Goal: Task Accomplishment & Management: Complete application form

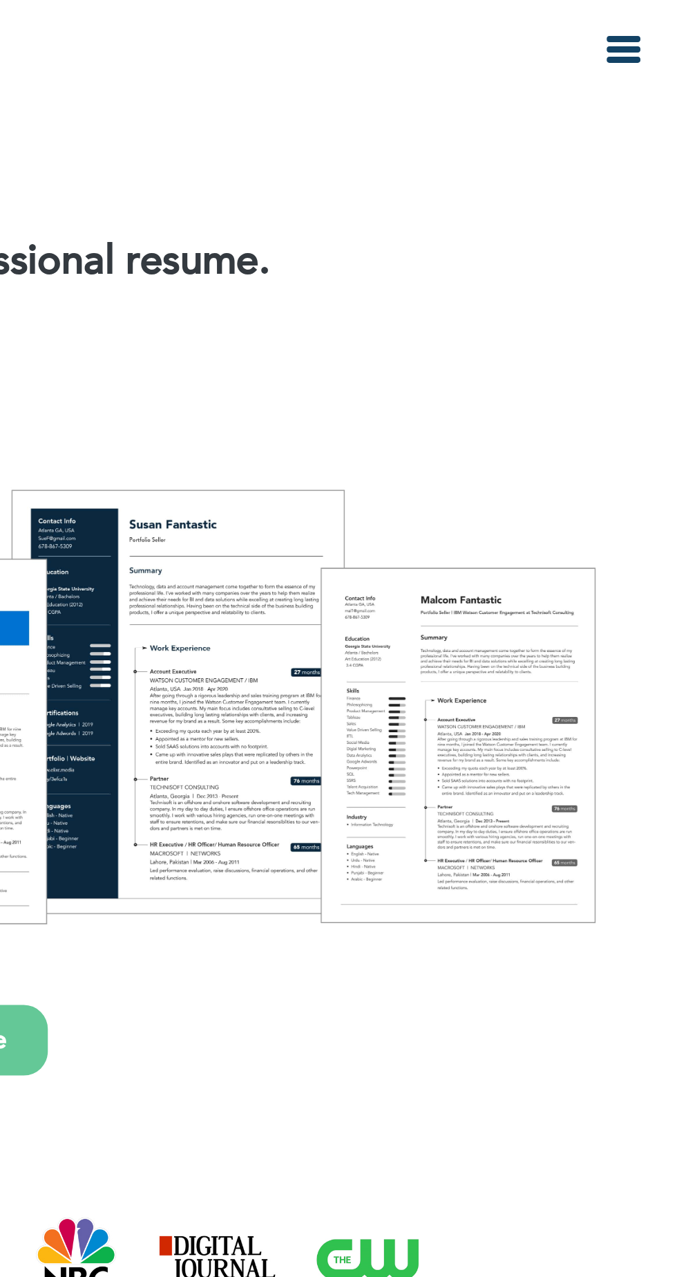
click at [653, 28] on icon "button" at bounding box center [654, 21] width 17 height 17
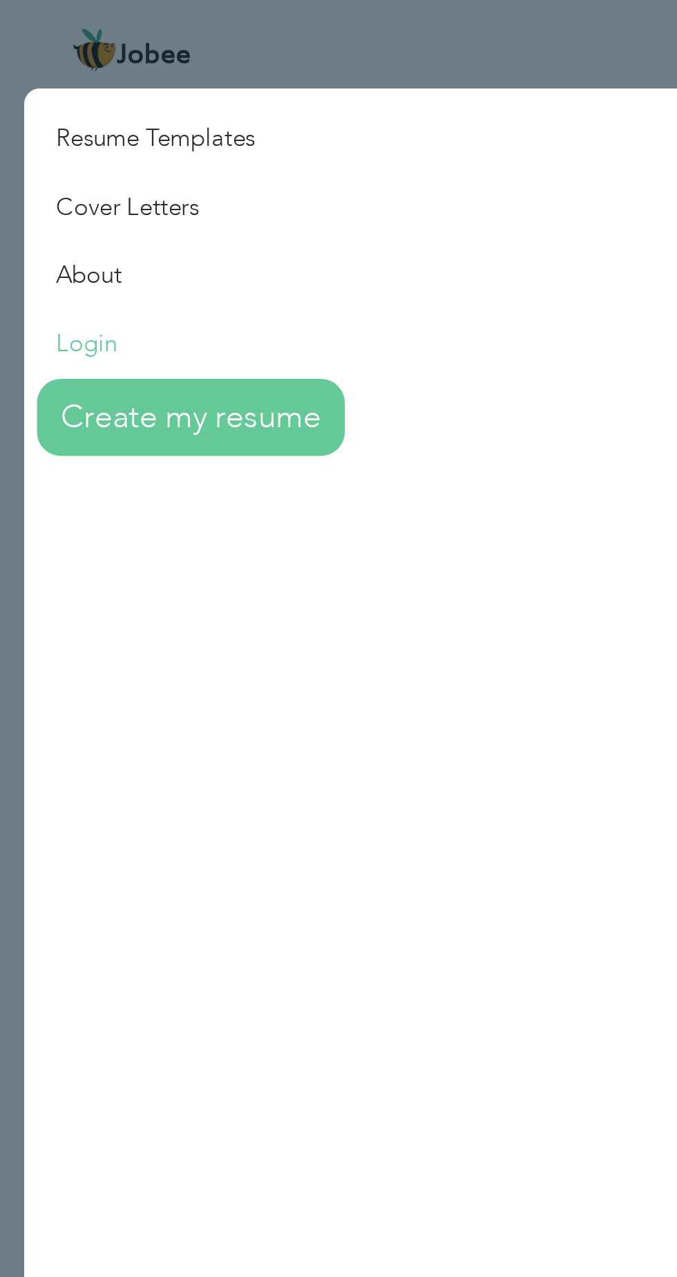
click at [57, 155] on link "Login" at bounding box center [79, 148] width 138 height 30
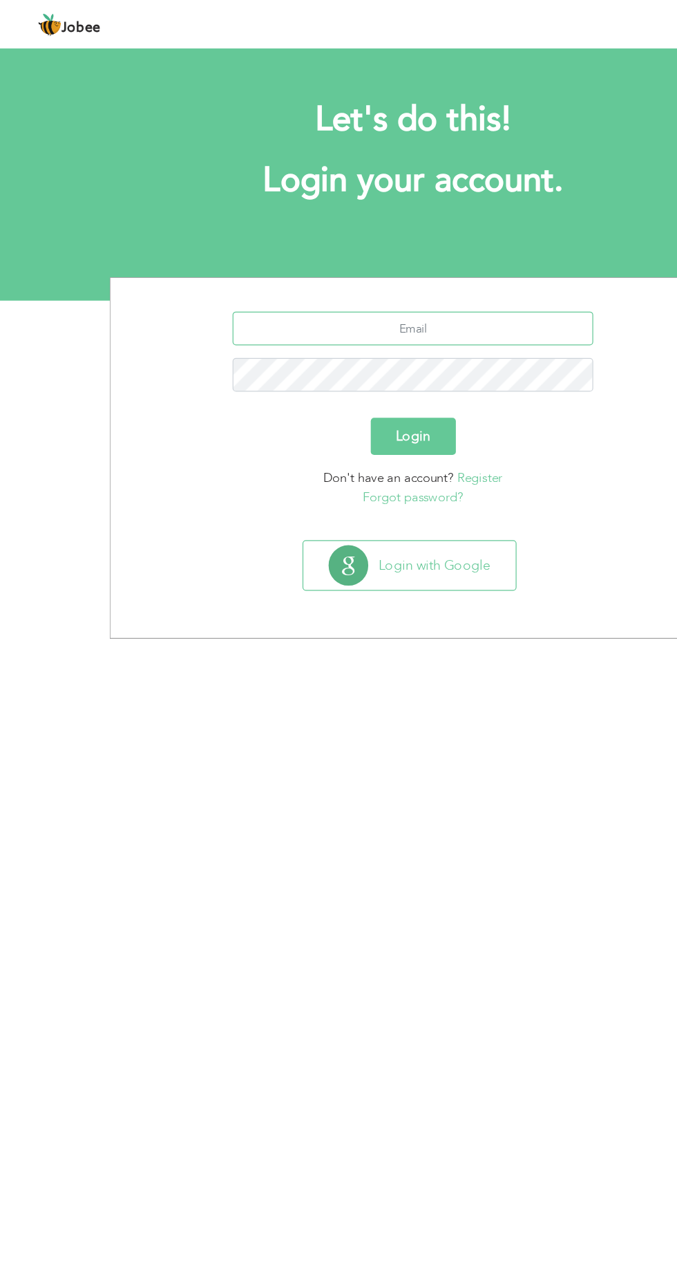
click at [429, 272] on input "text" at bounding box center [339, 270] width 297 height 28
type input "junaidshahbaz786@gmail.com"
click at [304, 344] on button "Login" at bounding box center [339, 359] width 70 height 30
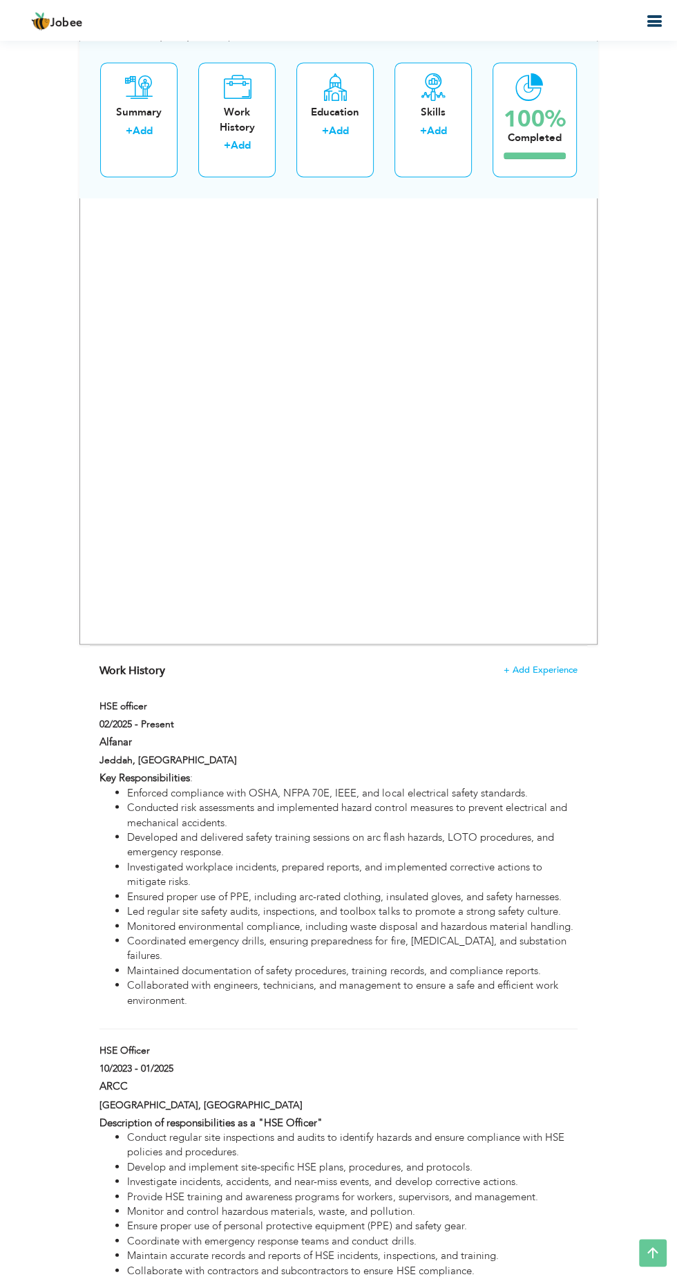
scroll to position [1282, 0]
type input "HSE officer"
type input "Alfanar"
type input "02/2025"
checkbox input "true"
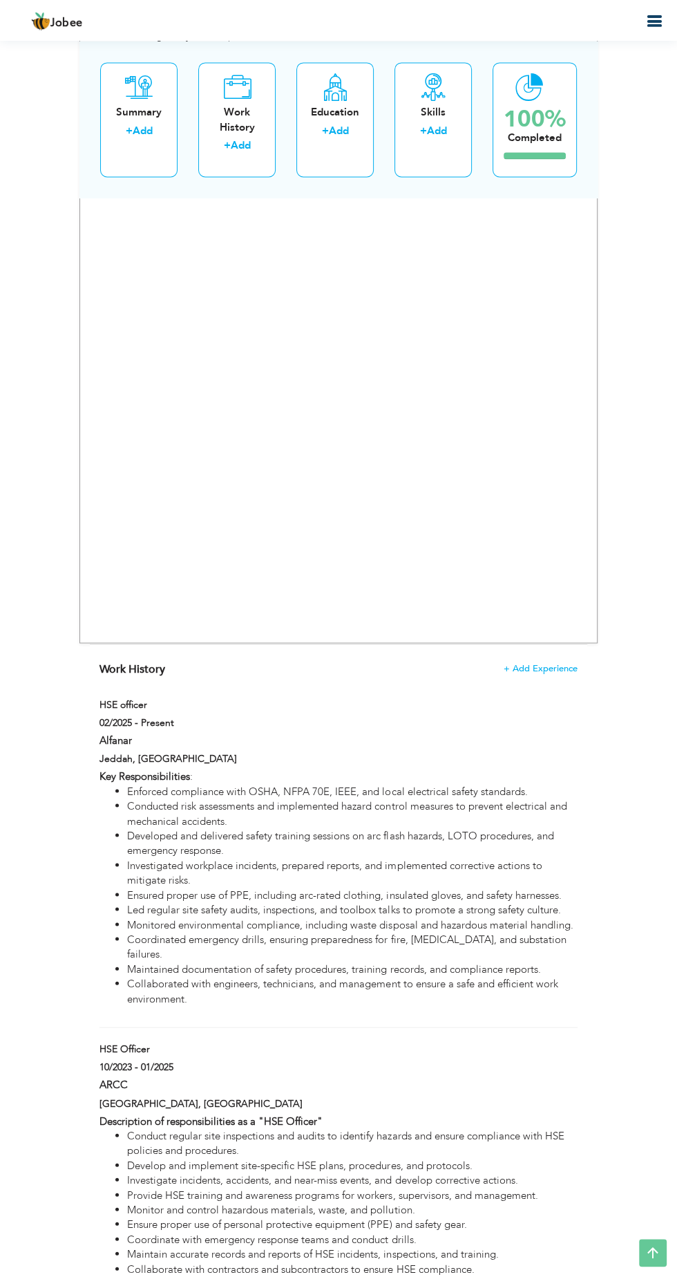
type input "Saudi Arabia"
type input "Jeddah"
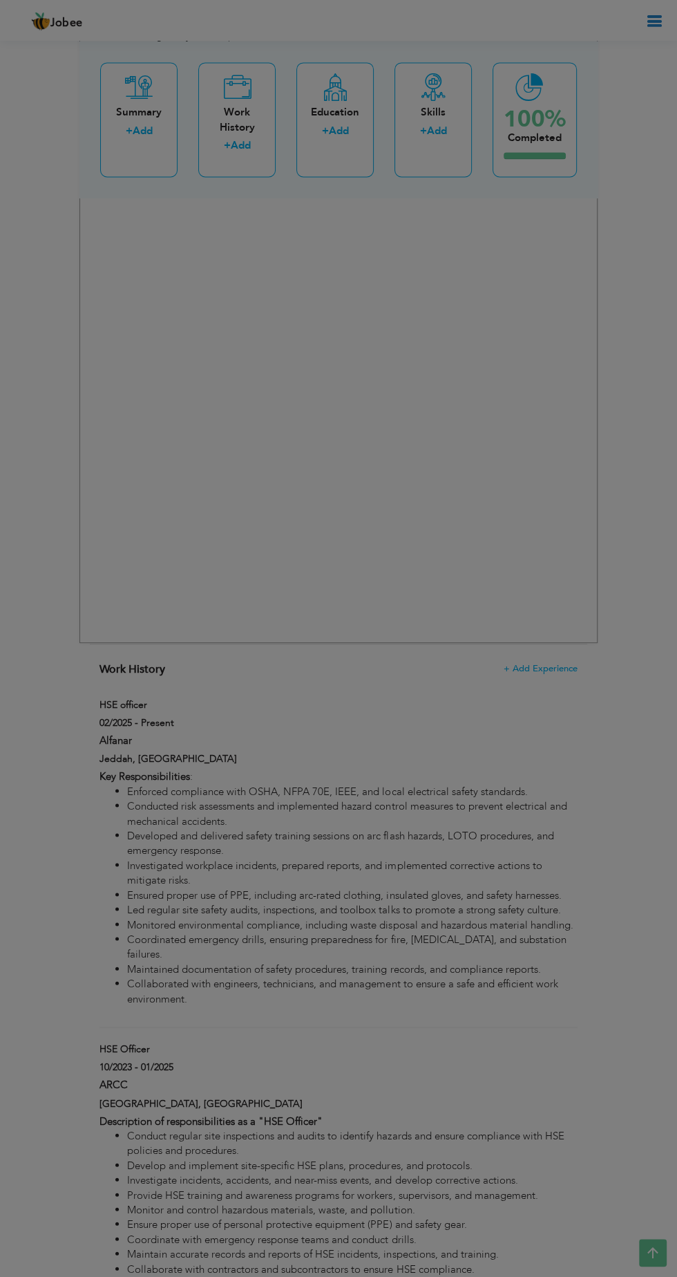
click at [0, 0] on div "Save Save and Continue Delete Cancel" at bounding box center [0, 0] width 0 height 0
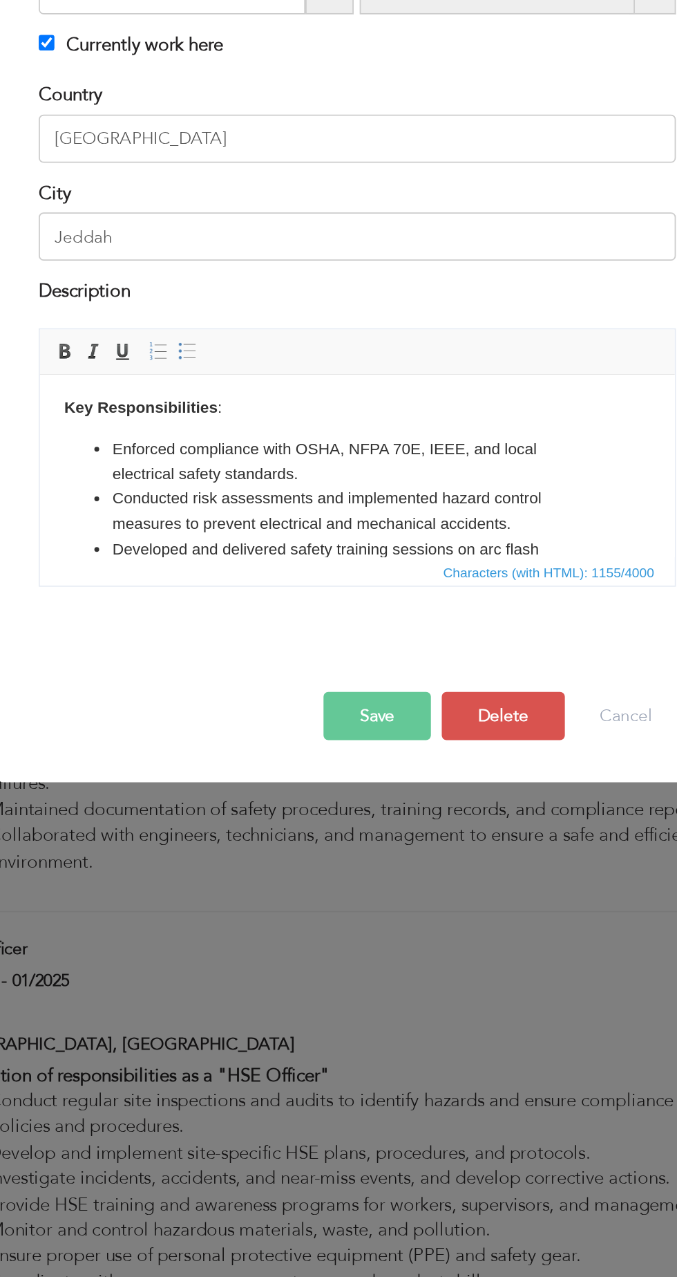
click at [303, 420] on li "Enforced compliance with OSHA, NFPA 70E, IEEE, and local electrical safety stan…" at bounding box center [221, 425] width 281 height 29
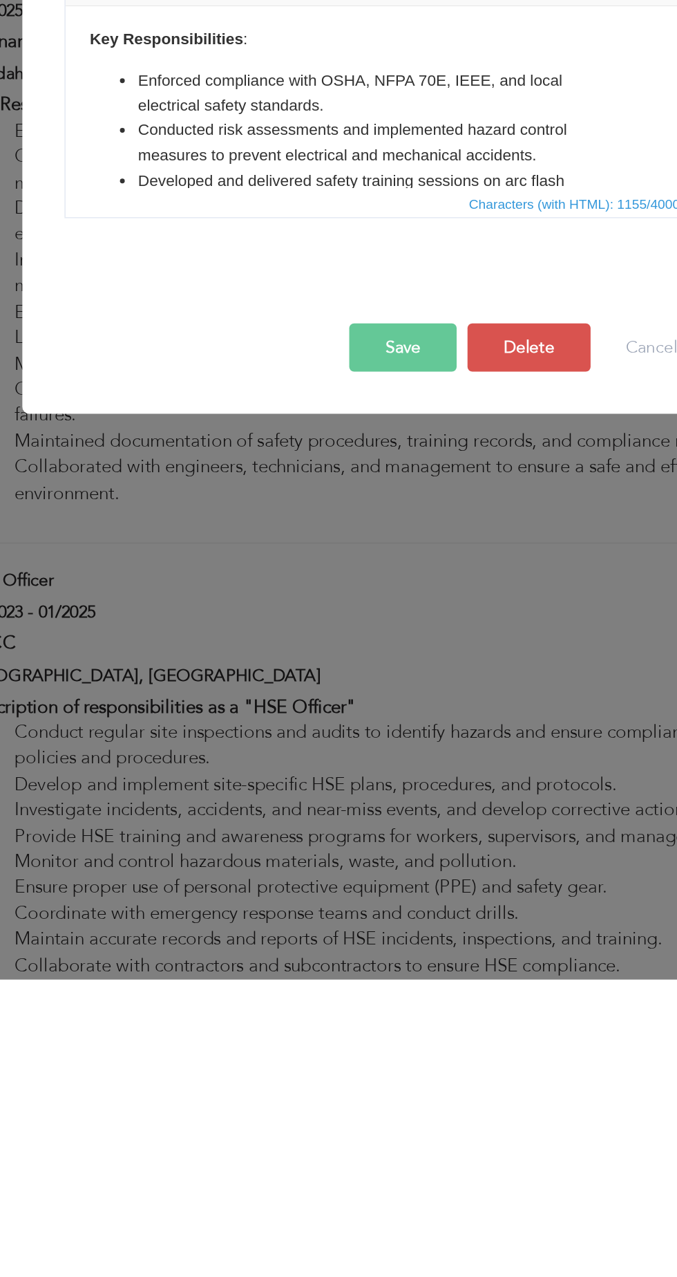
click at [337, 61] on li "Enforced compliance with OSHA, NFPA 70E, IEEE, and local electrical safety stan…" at bounding box center [247, 56] width 281 height 29
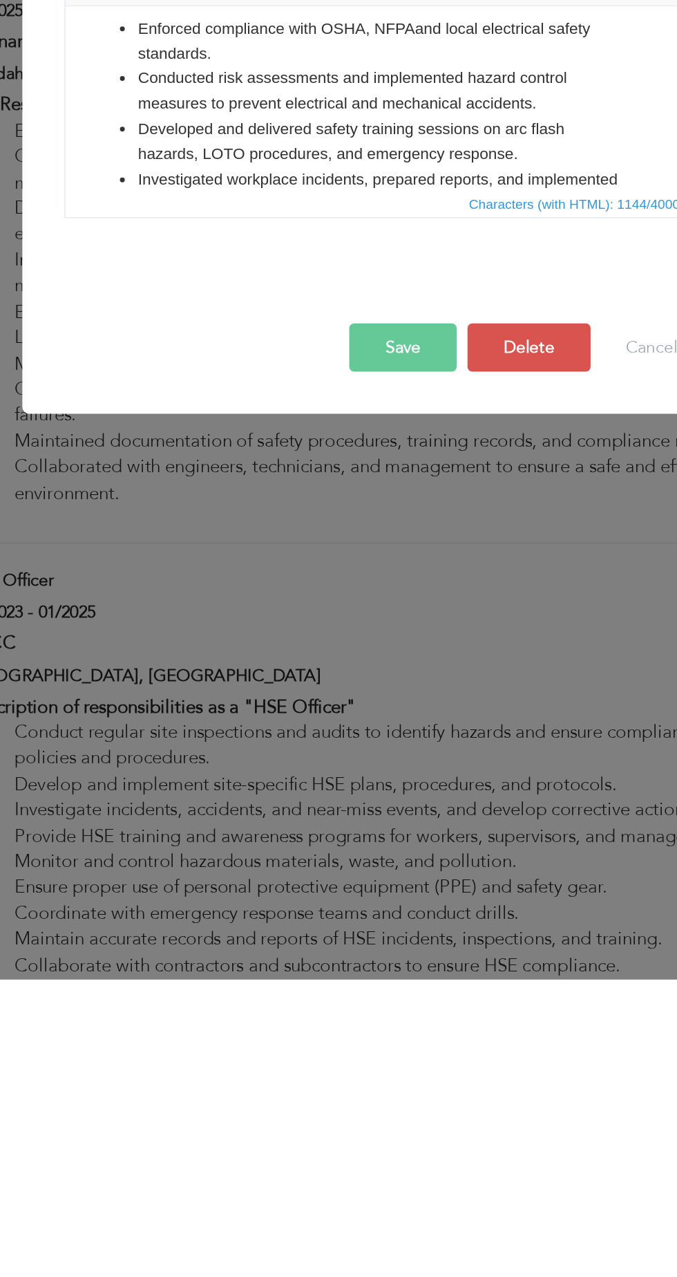
scroll to position [32, 0]
click at [260, 29] on li "Enforced compliance with OSHA, NFPA and local electrical safety standards." at bounding box center [247, 26] width 281 height 29
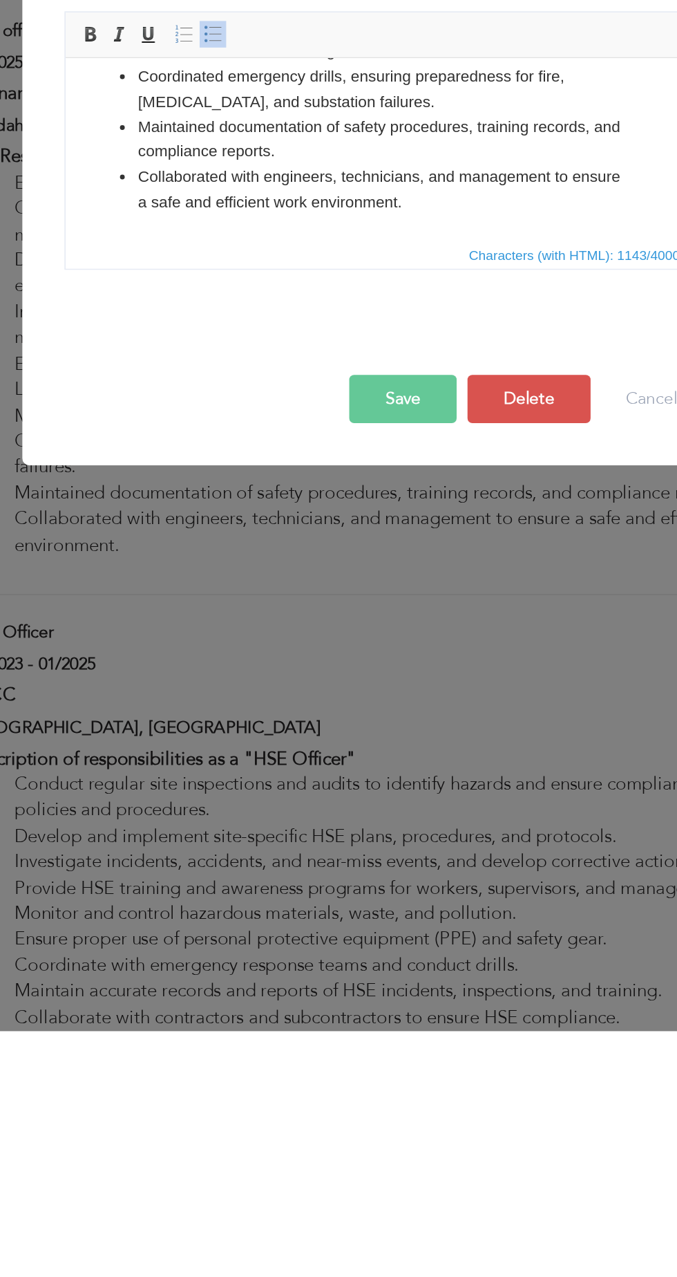
scroll to position [314, 0]
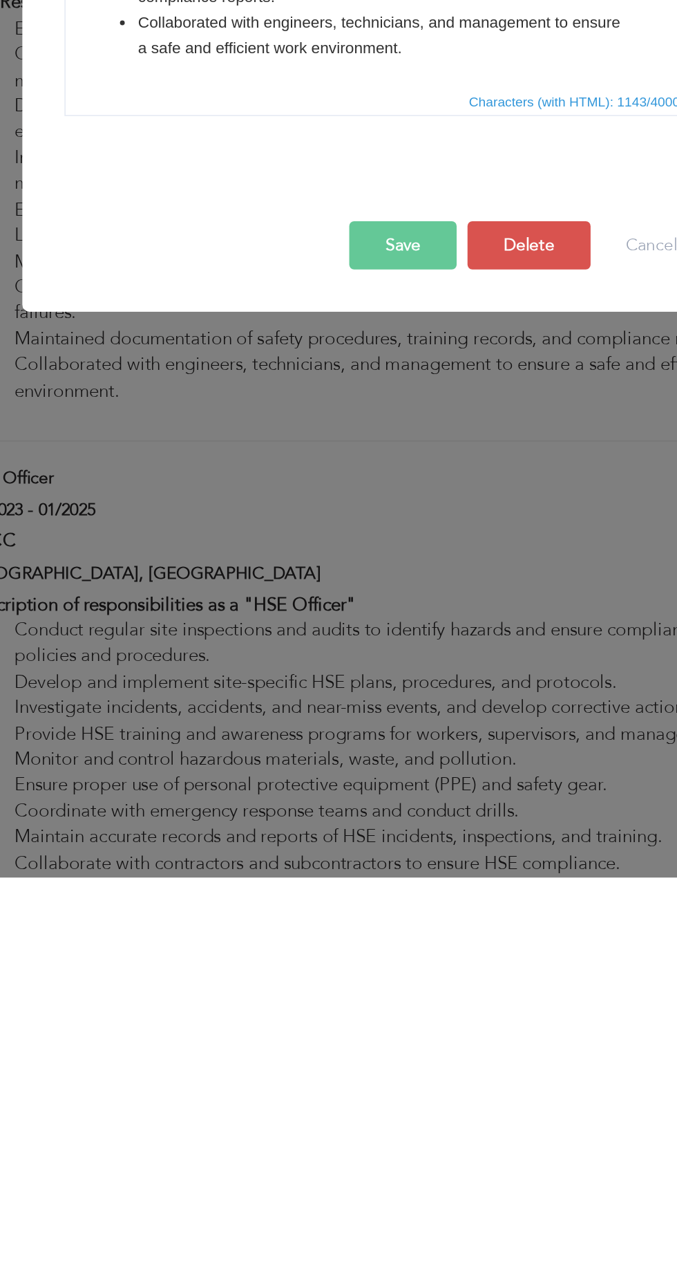
click at [362, 917] on button "Save" at bounding box center [350, 915] width 62 height 28
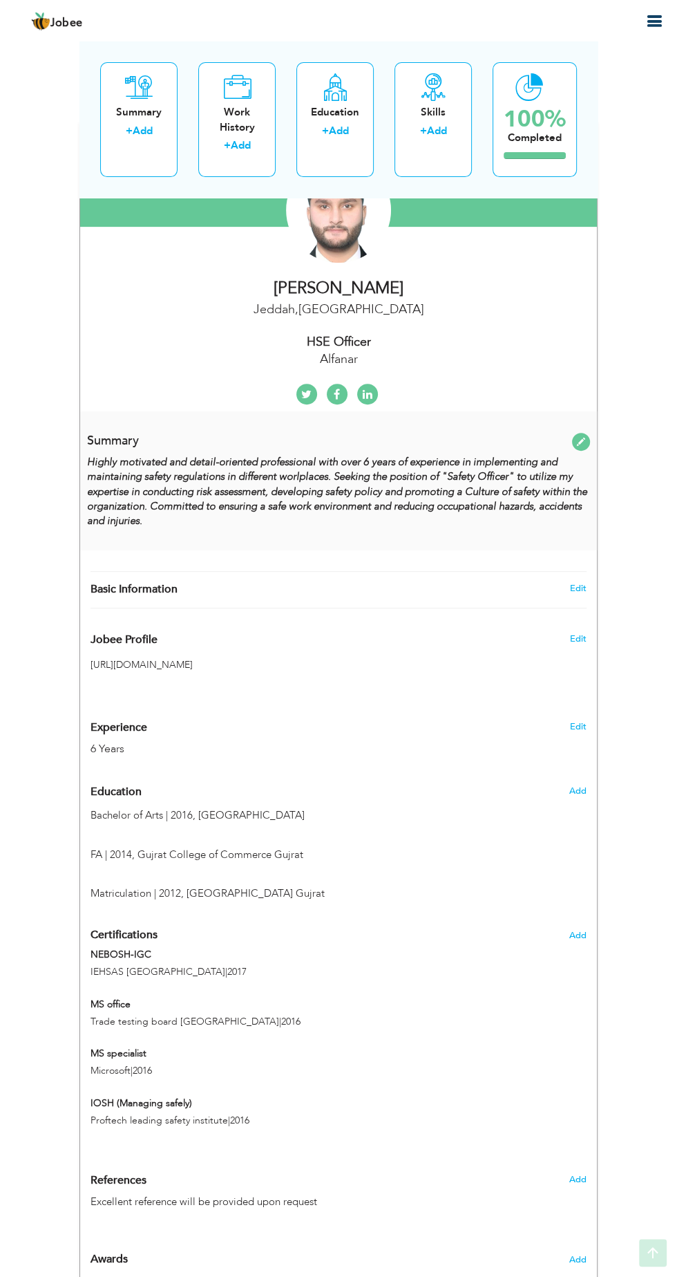
scroll to position [0, 0]
